Goal: Transaction & Acquisition: Purchase product/service

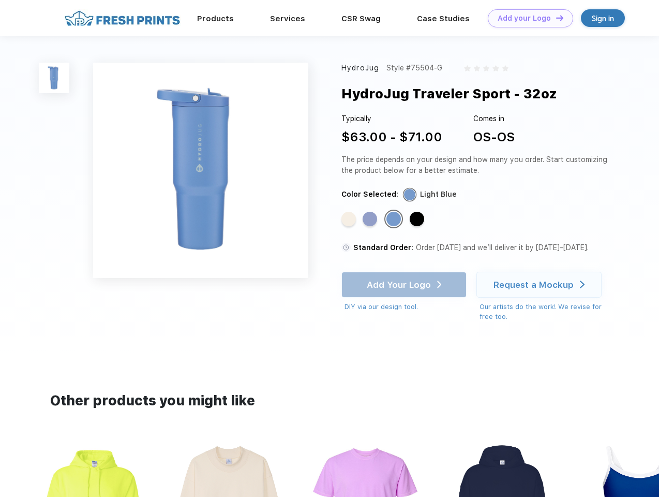
click at [527, 18] on link "Add your Logo Design Tool" at bounding box center [530, 18] width 85 height 18
click at [0, 0] on div "Design Tool" at bounding box center [0, 0] width 0 height 0
click at [555, 18] on link "Add your Logo Design Tool" at bounding box center [530, 18] width 85 height 18
click at [54, 78] on img at bounding box center [54, 78] width 31 height 31
click at [350, 219] on div "Standard Color" at bounding box center [348, 219] width 14 height 14
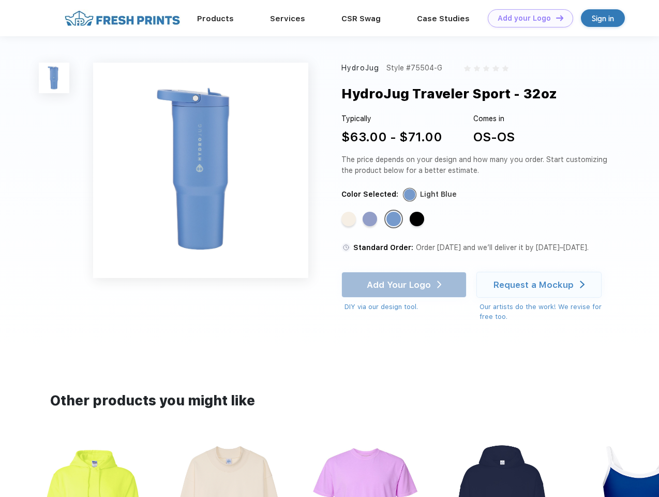
click at [371, 219] on div "Standard Color" at bounding box center [370, 219] width 14 height 14
click at [395, 219] on div "Standard Color" at bounding box center [393, 219] width 14 height 14
click at [418, 219] on div "Standard Color" at bounding box center [417, 219] width 14 height 14
click at [405, 284] on div "Add Your Logo DIY via our design tool. Ah shoot! This product isn't up in our d…" at bounding box center [403, 292] width 125 height 40
click at [540, 284] on div "Request a Mockup" at bounding box center [533, 284] width 80 height 10
